Goal: Navigation & Orientation: Find specific page/section

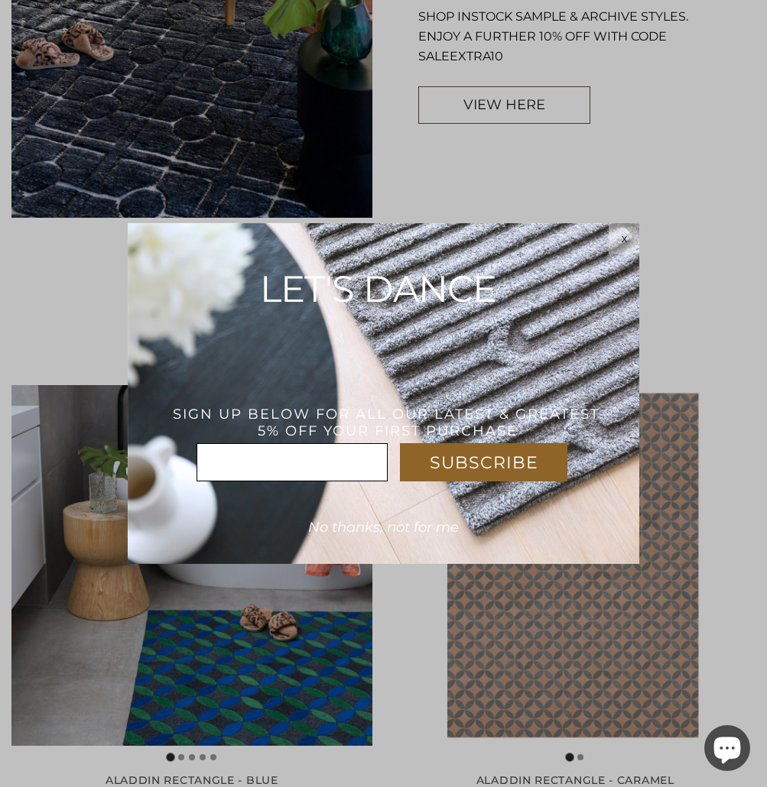
scroll to position [1347, 0]
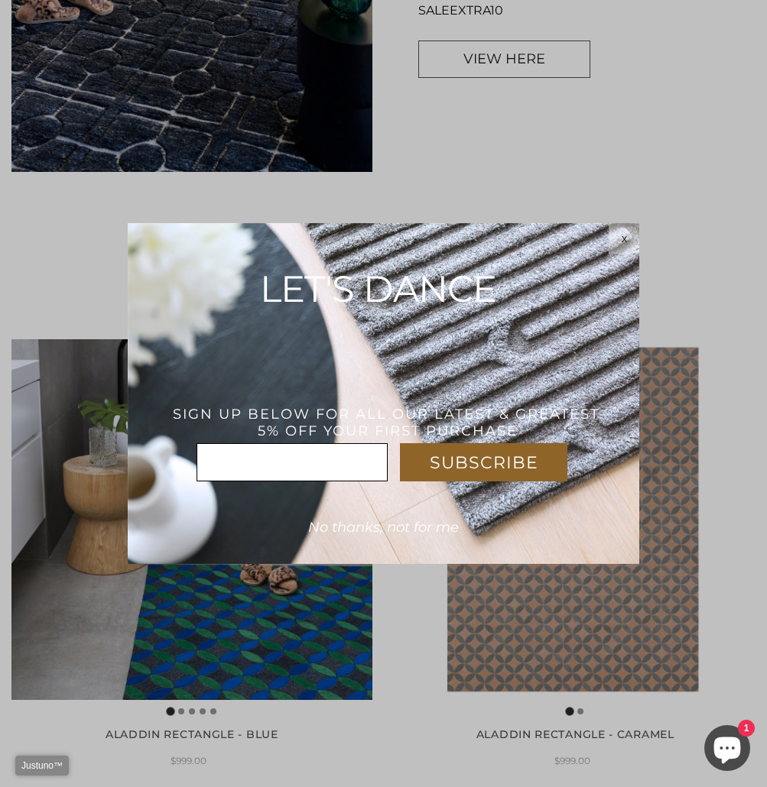
click at [626, 229] on div "x" at bounding box center [623, 238] width 31 height 31
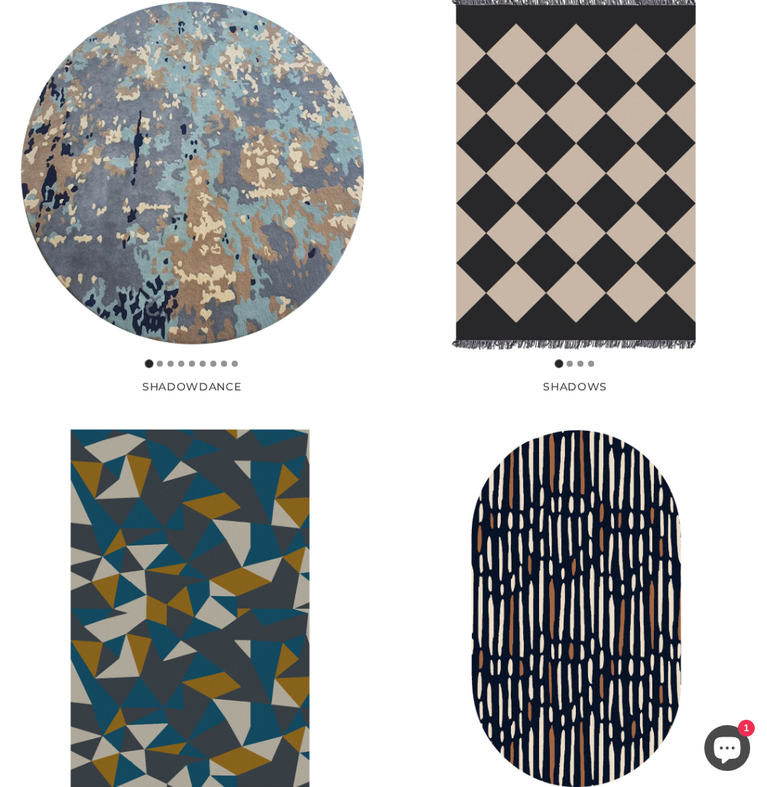
scroll to position [3516, 0]
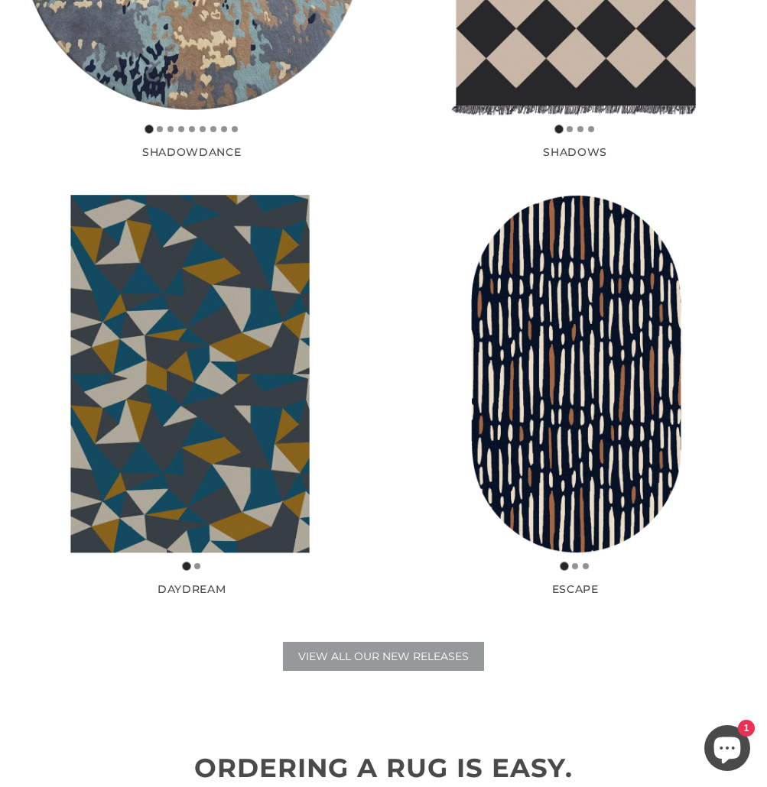
click at [404, 655] on span "VIEW ALL OUR NEW RELEASES" at bounding box center [383, 657] width 170 height 14
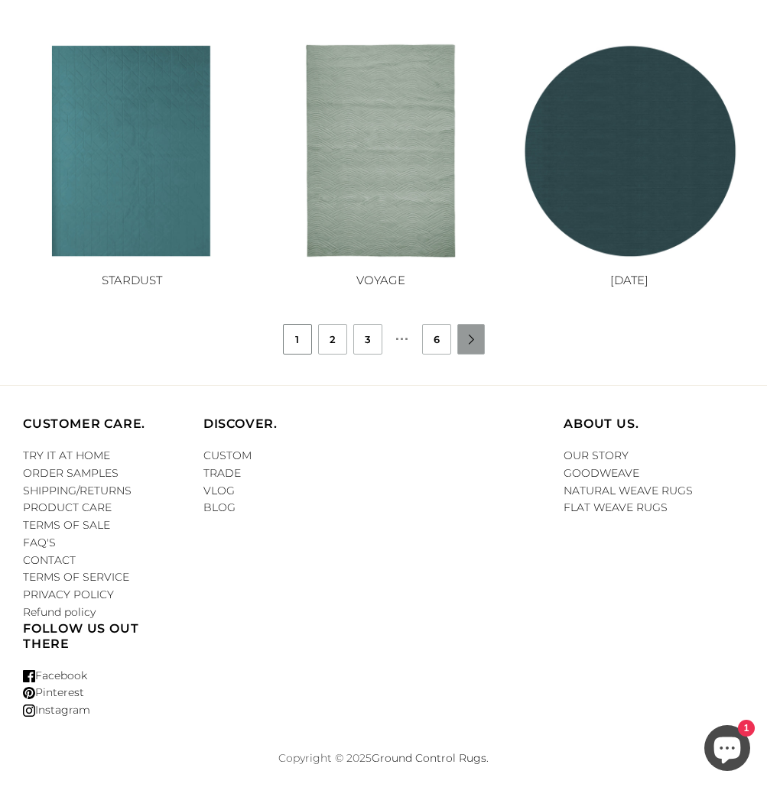
scroll to position [1119, 0]
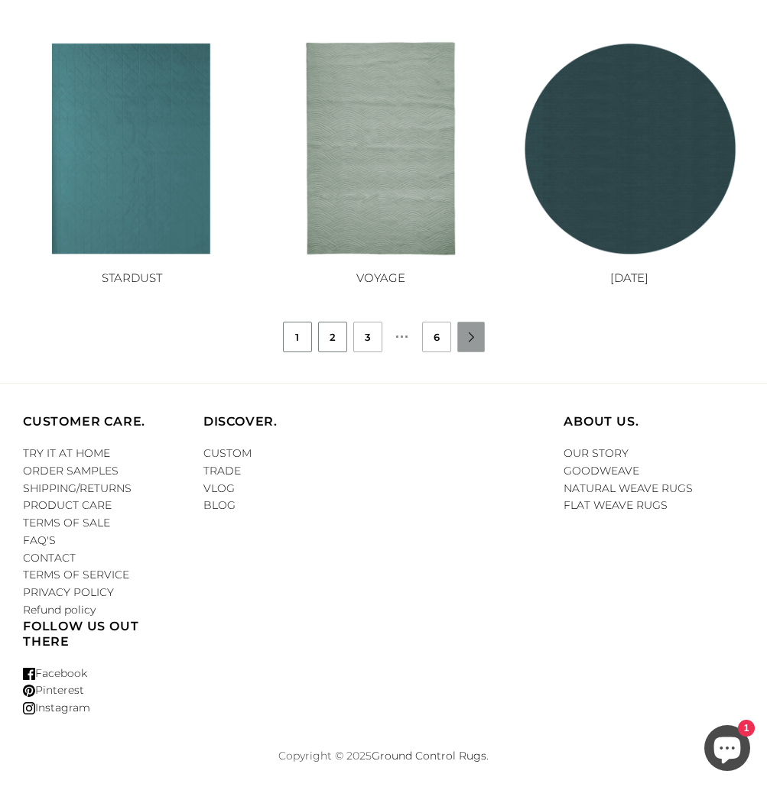
click at [336, 342] on link "2" at bounding box center [333, 337] width 28 height 29
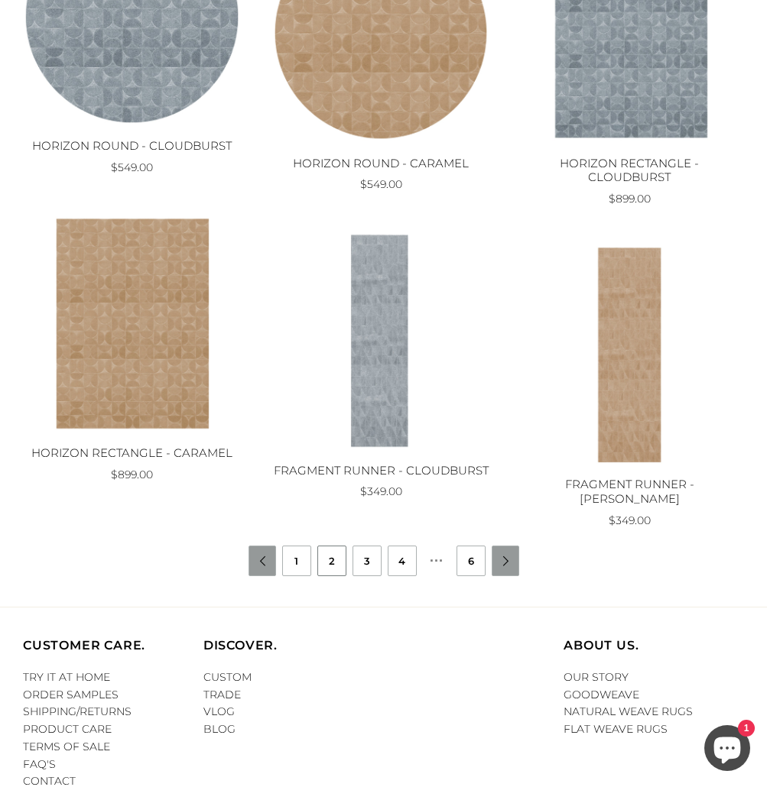
scroll to position [1121, 0]
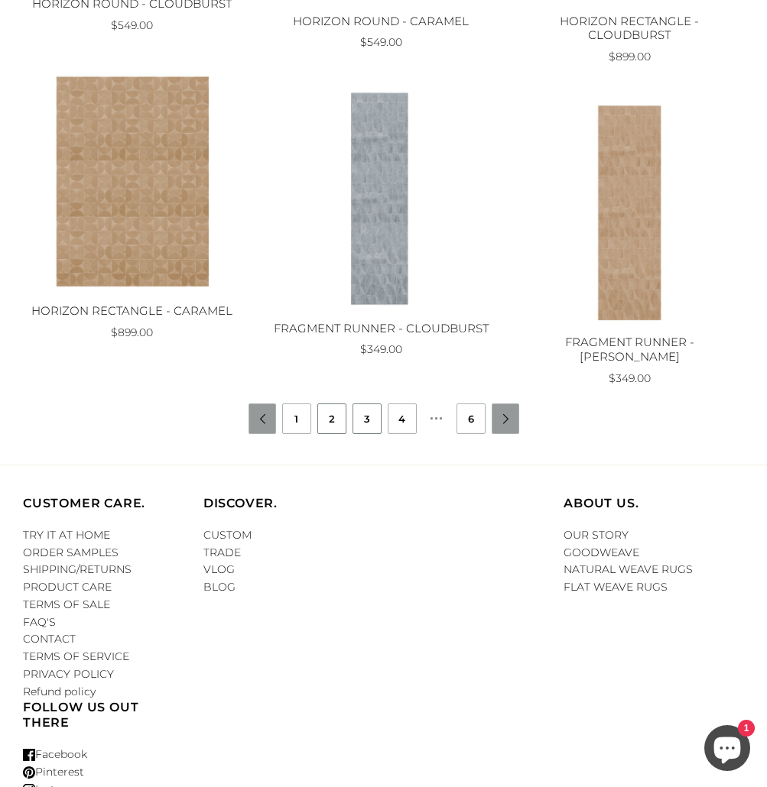
click at [374, 423] on link "3" at bounding box center [367, 418] width 28 height 29
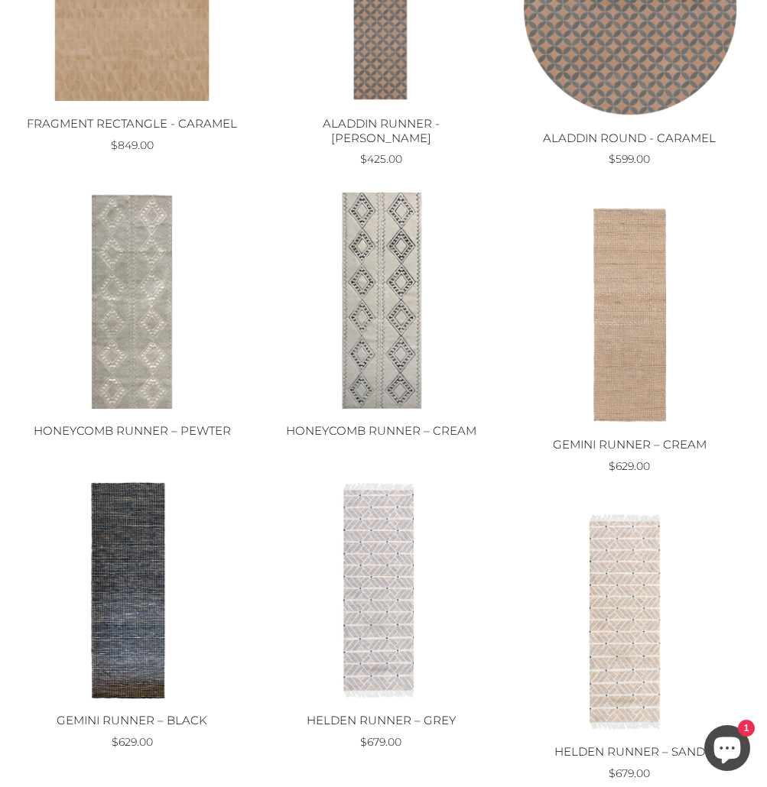
scroll to position [1158, 0]
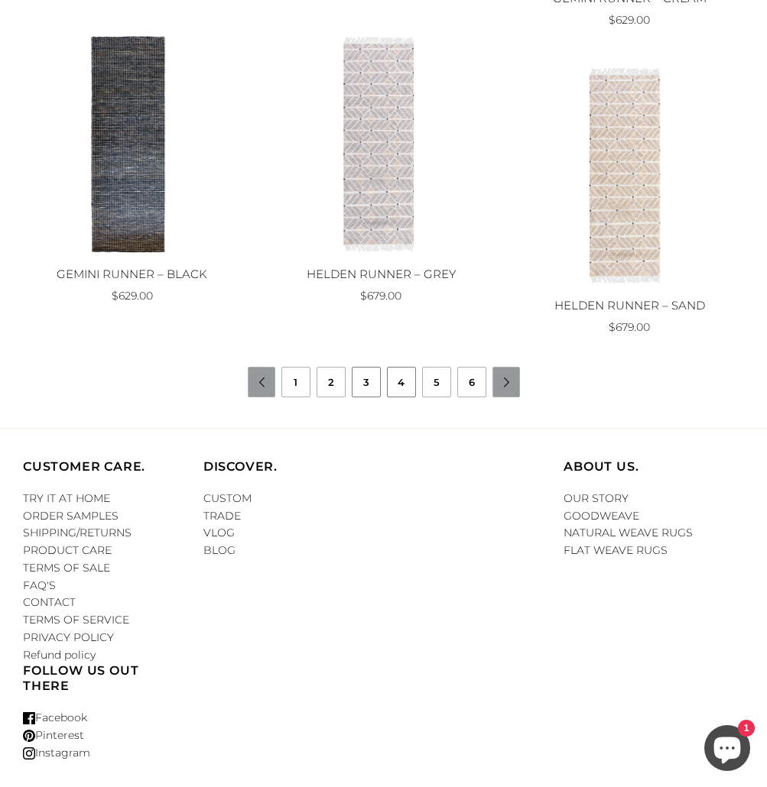
click at [409, 384] on link "4" at bounding box center [402, 382] width 28 height 29
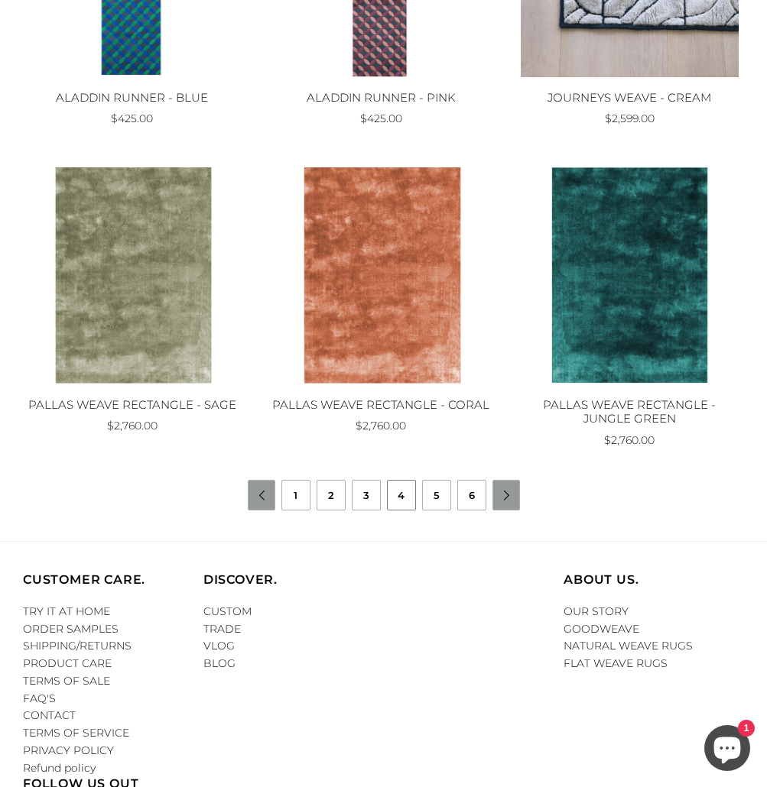
scroll to position [1053, 0]
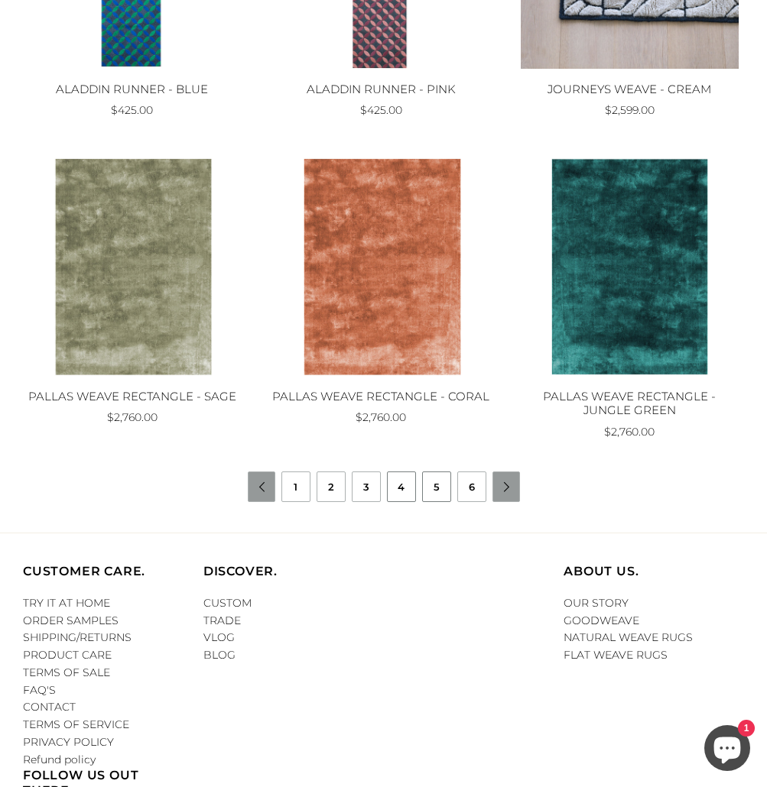
click at [436, 497] on link "5" at bounding box center [437, 486] width 28 height 29
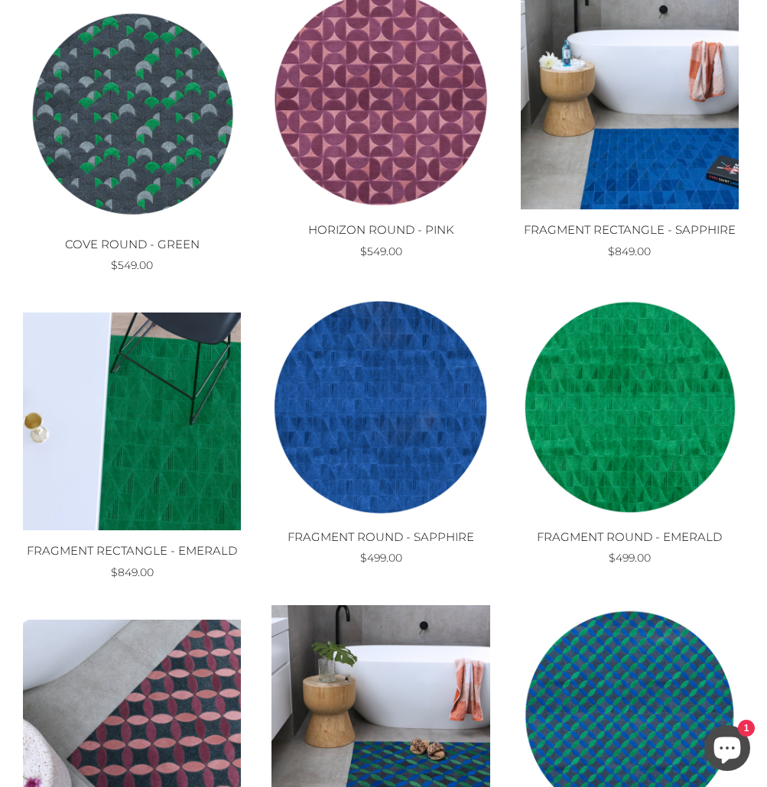
scroll to position [1203, 0]
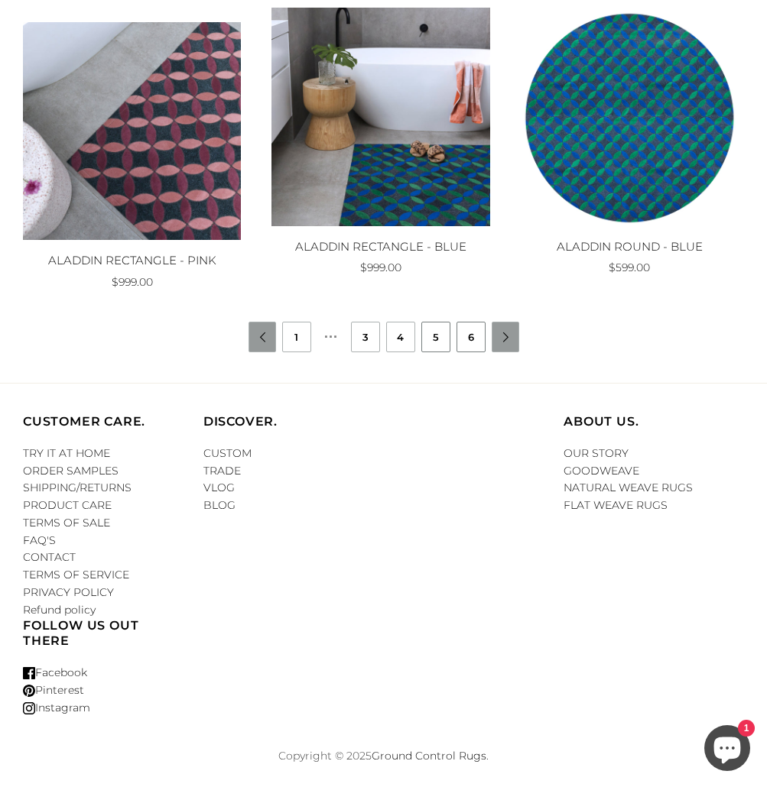
click at [479, 337] on link "6" at bounding box center [471, 337] width 28 height 29
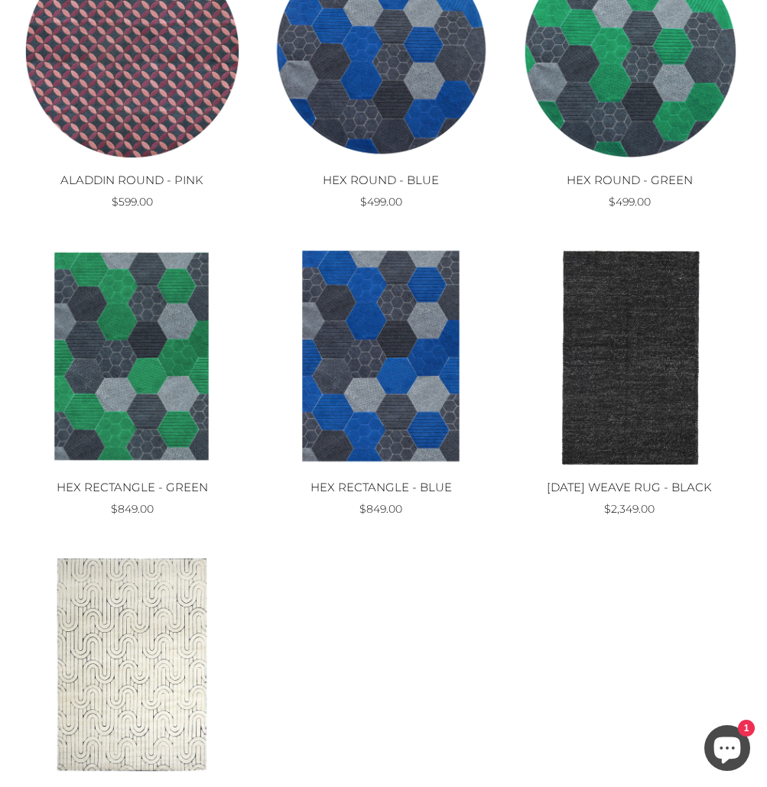
scroll to position [418, 0]
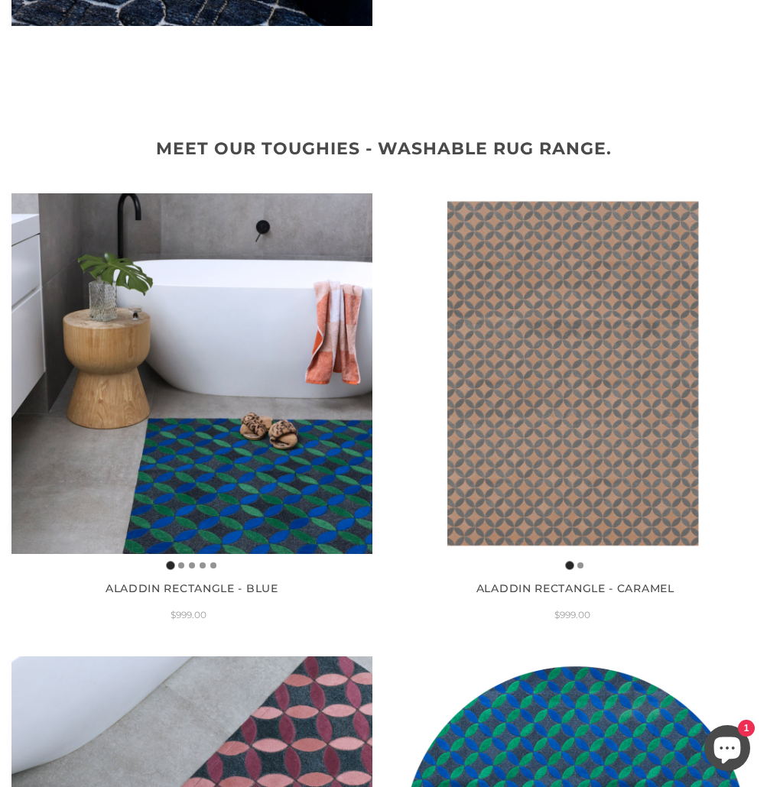
scroll to position [1929, 0]
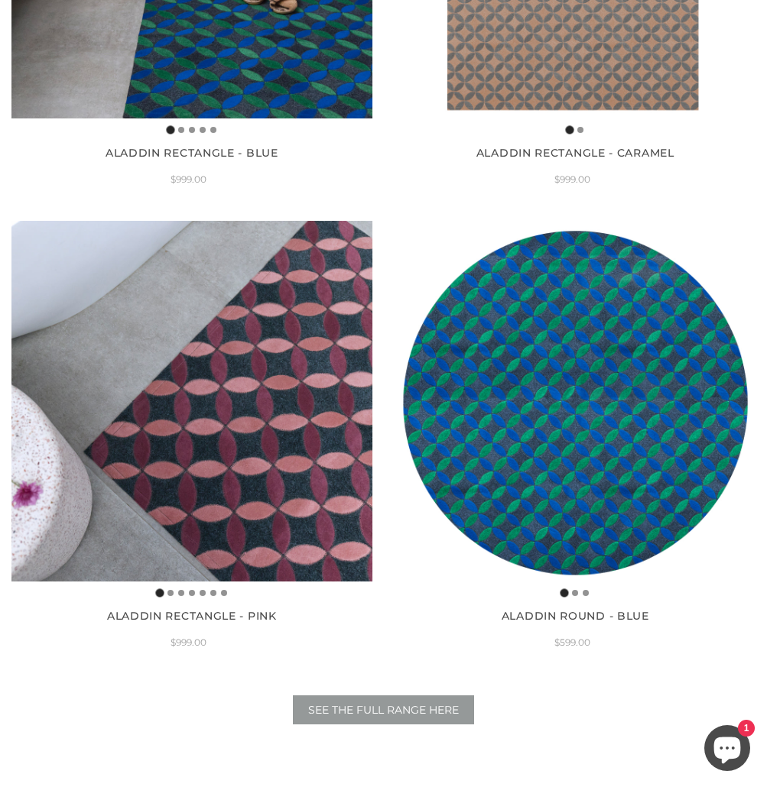
click at [337, 696] on link "SEE THE FULL RANGE HERE" at bounding box center [383, 710] width 181 height 29
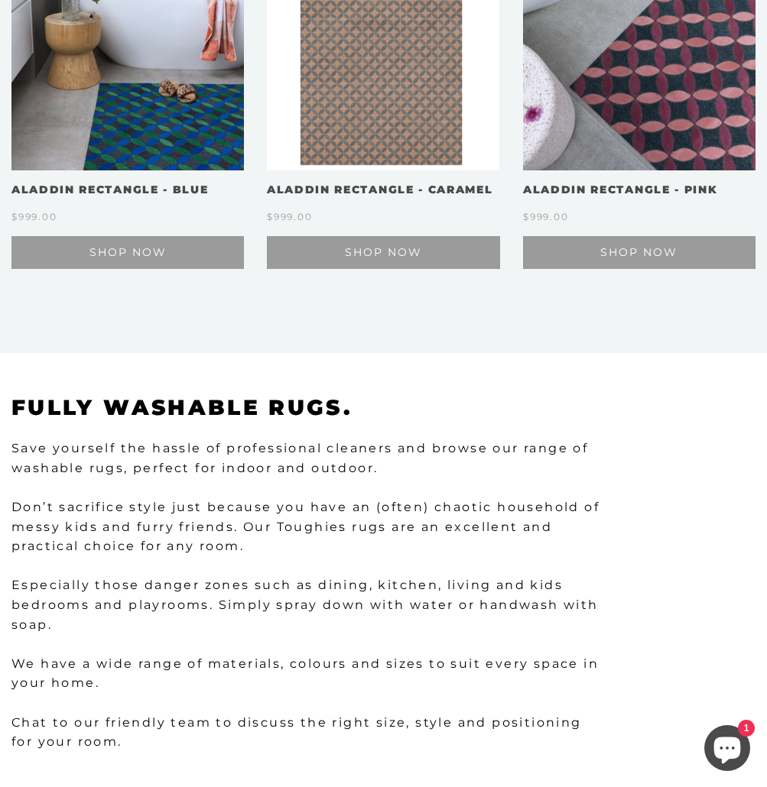
scroll to position [1517, 0]
